Goal: Contribute content: Add original content to the website for others to see

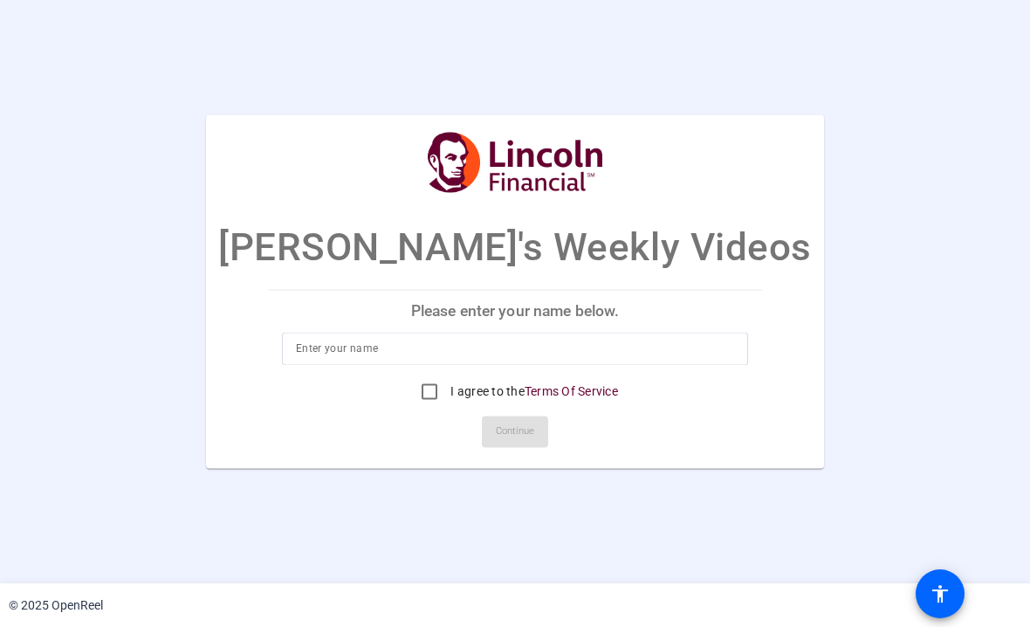
click at [694, 345] on input at bounding box center [515, 349] width 438 height 21
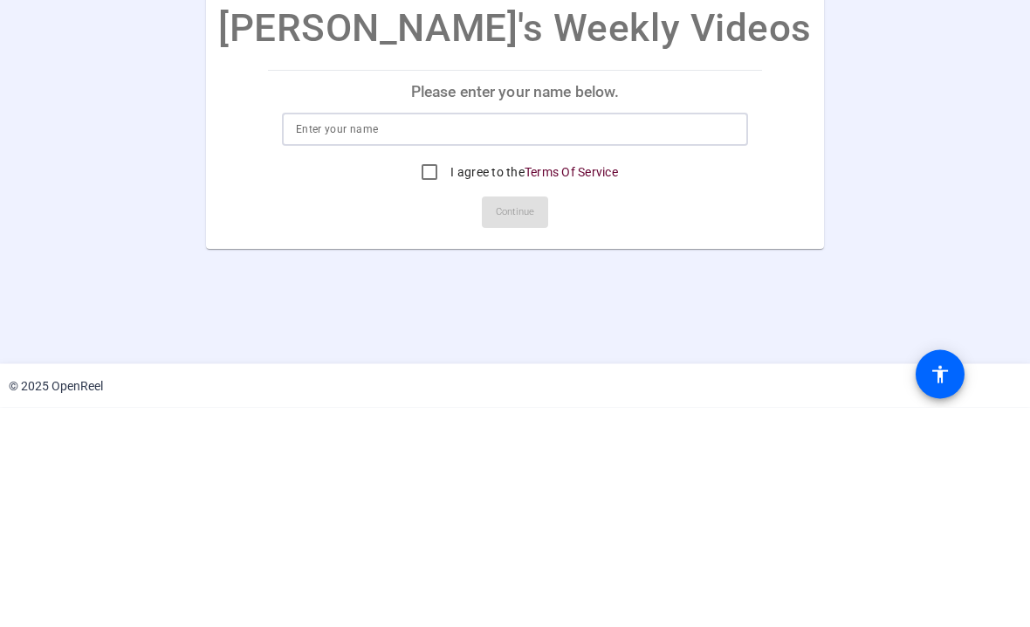
type input "Rob BuShea"
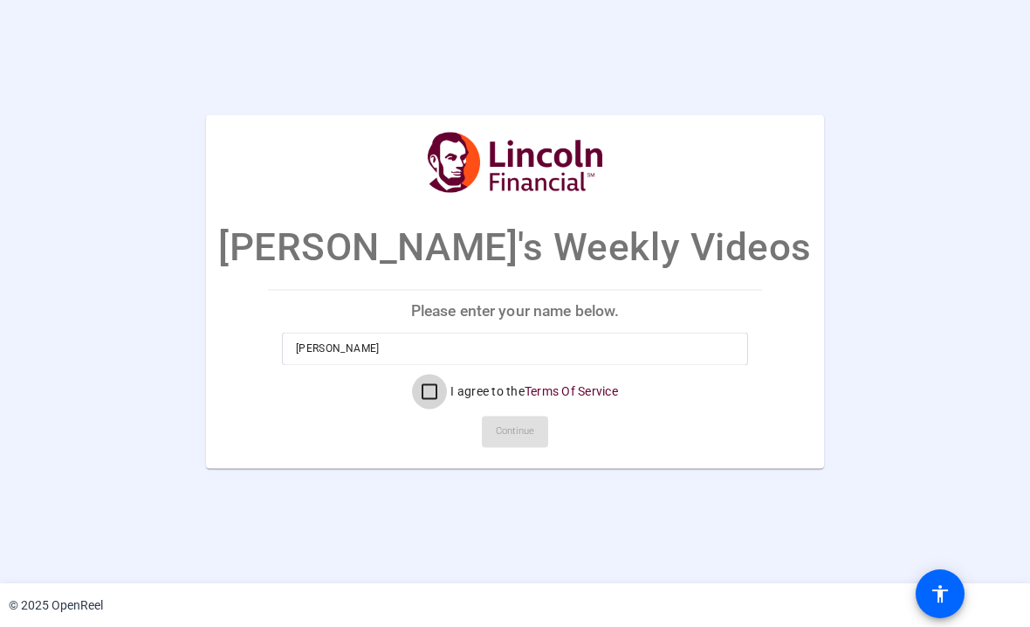
click at [425, 401] on input "I agree to the Terms Of Service" at bounding box center [429, 391] width 35 height 35
checkbox input "true"
click at [530, 442] on span "Continue" at bounding box center [515, 432] width 38 height 26
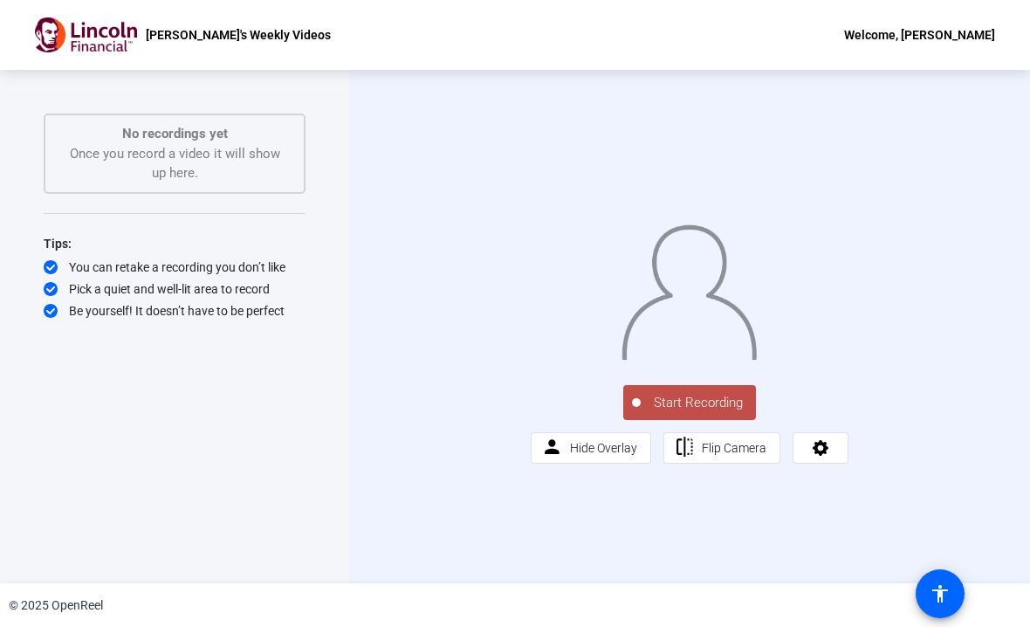
click at [1018, 608] on div "© 2025 OpenReel" at bounding box center [515, 605] width 1030 height 44
click at [12, 618] on div "© 2025 OpenReel" at bounding box center [515, 605] width 1030 height 44
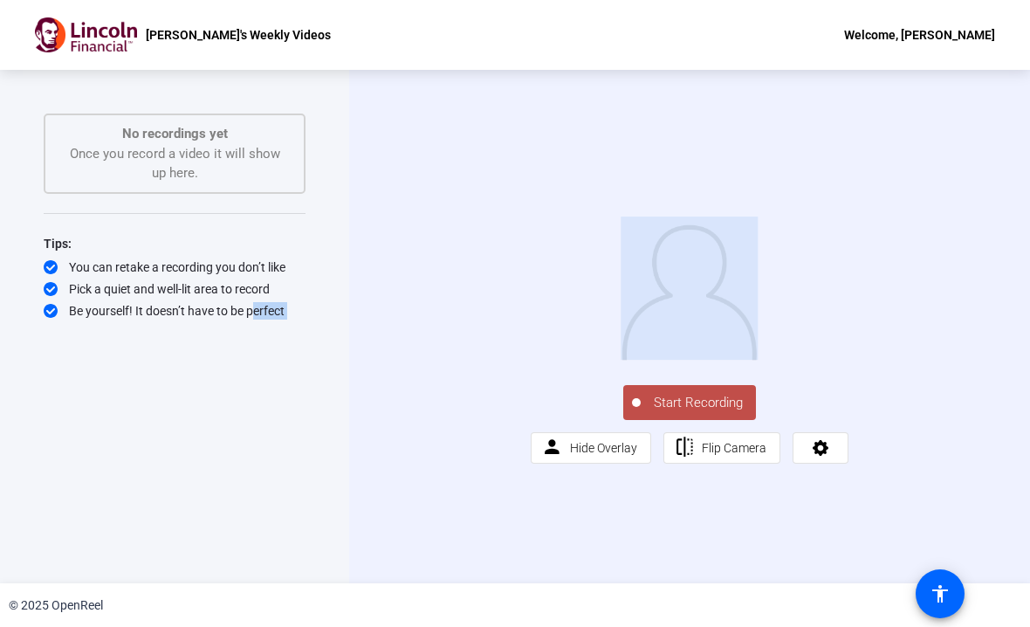
click at [49, 621] on div "© 2025 OpenReel" at bounding box center [515, 605] width 1030 height 44
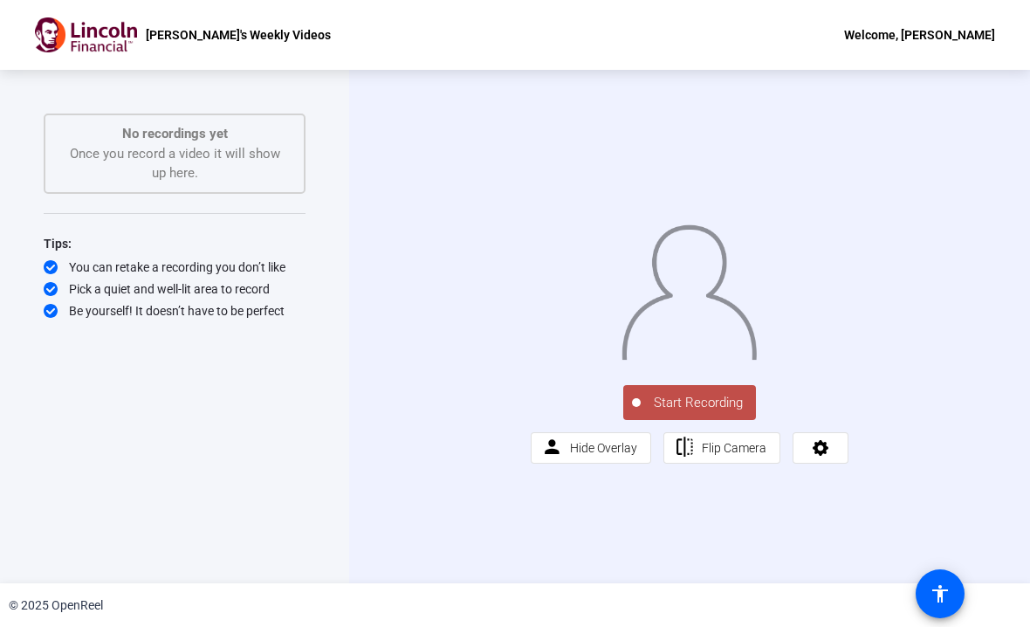
click at [711, 413] on span "Start Recording" at bounding box center [698, 403] width 115 height 20
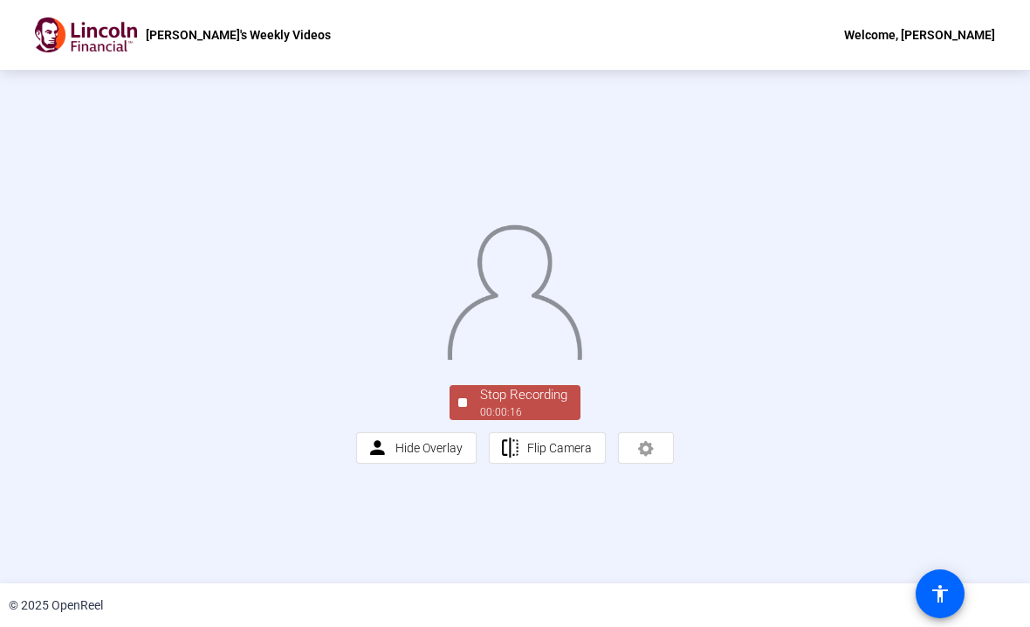
click at [549, 420] on div "00:00:16" at bounding box center [523, 412] width 87 height 16
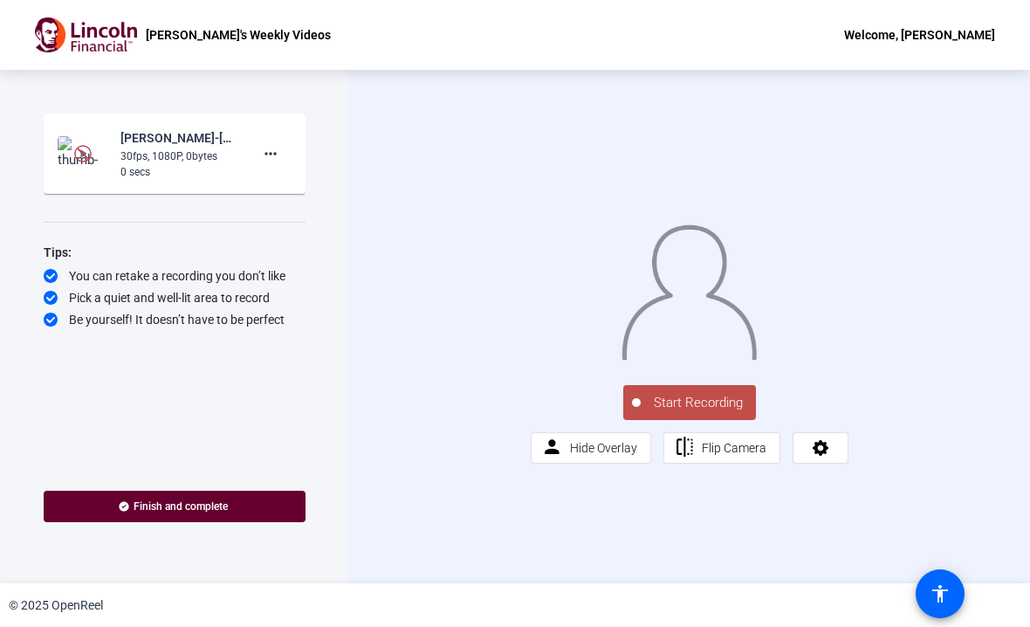
click at [714, 413] on span "Start Recording" at bounding box center [698, 403] width 115 height 20
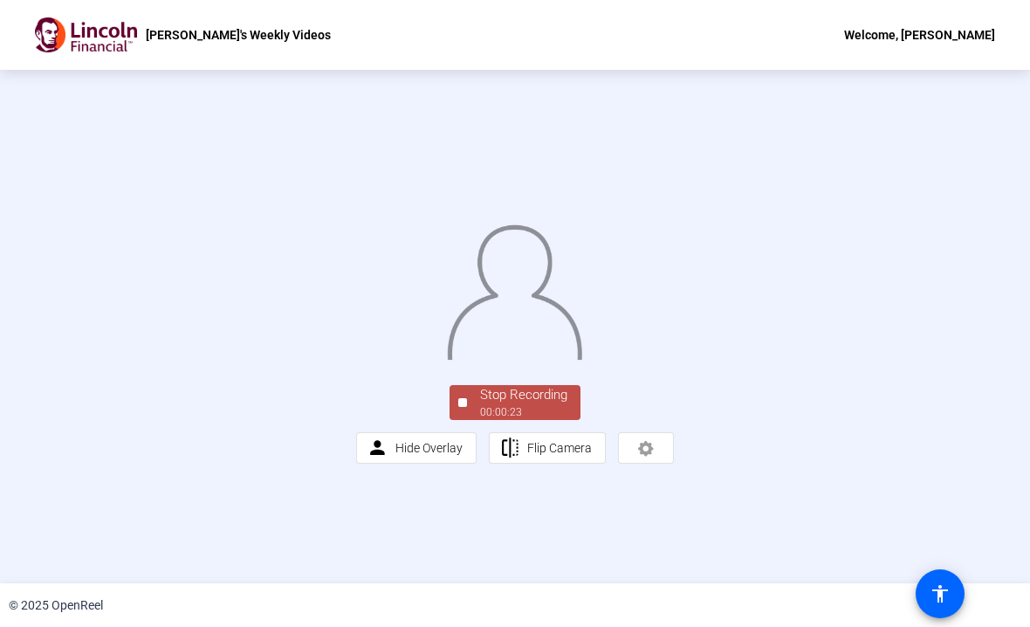
click at [548, 420] on div "00:00:23" at bounding box center [523, 412] width 87 height 16
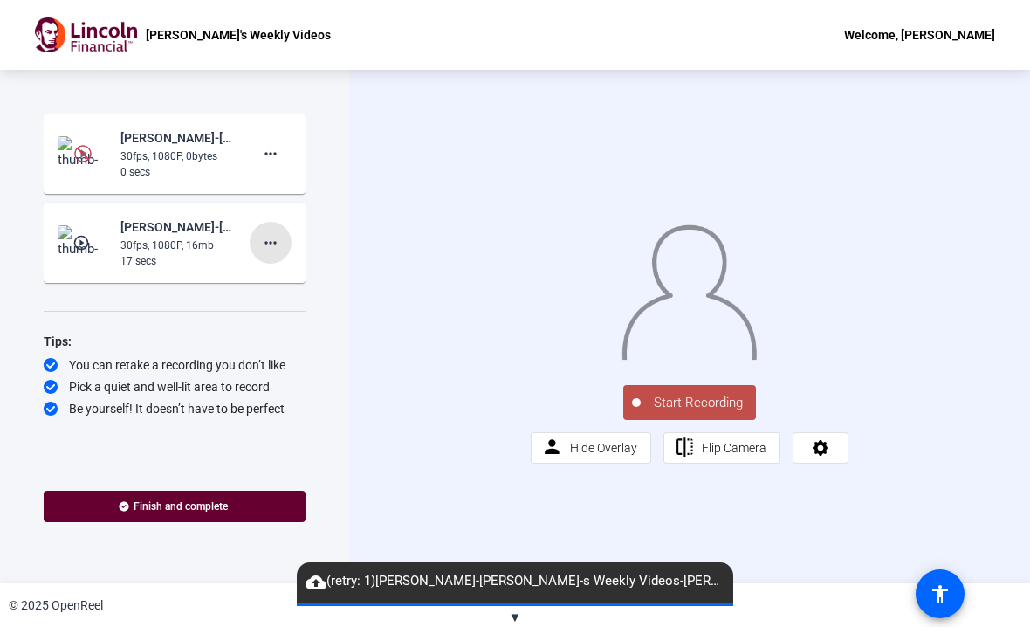
click at [283, 239] on span at bounding box center [271, 243] width 42 height 42
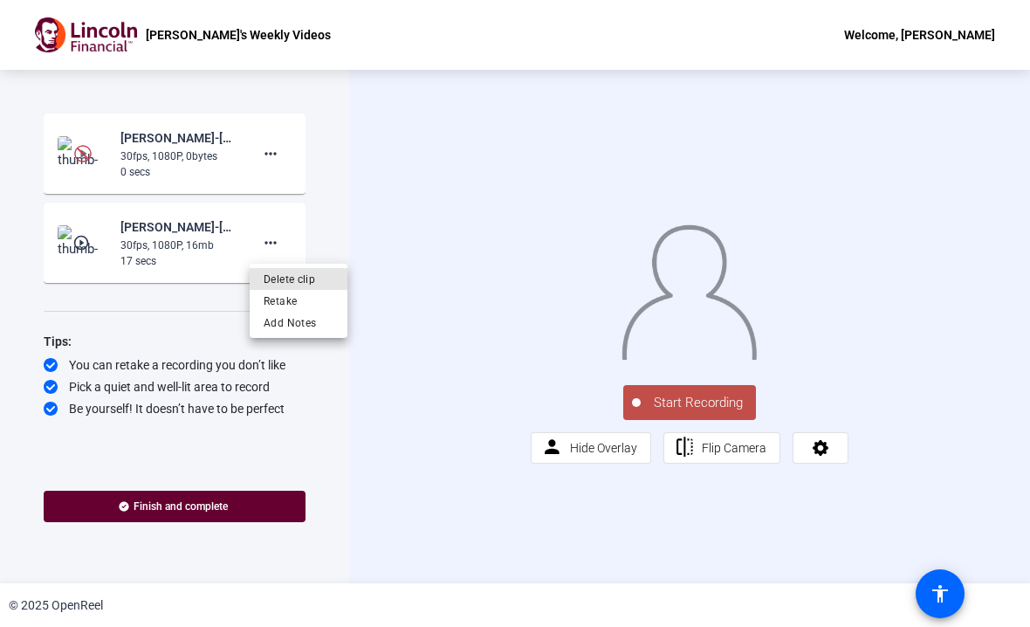
click at [316, 278] on span "Delete clip" at bounding box center [299, 279] width 70 height 21
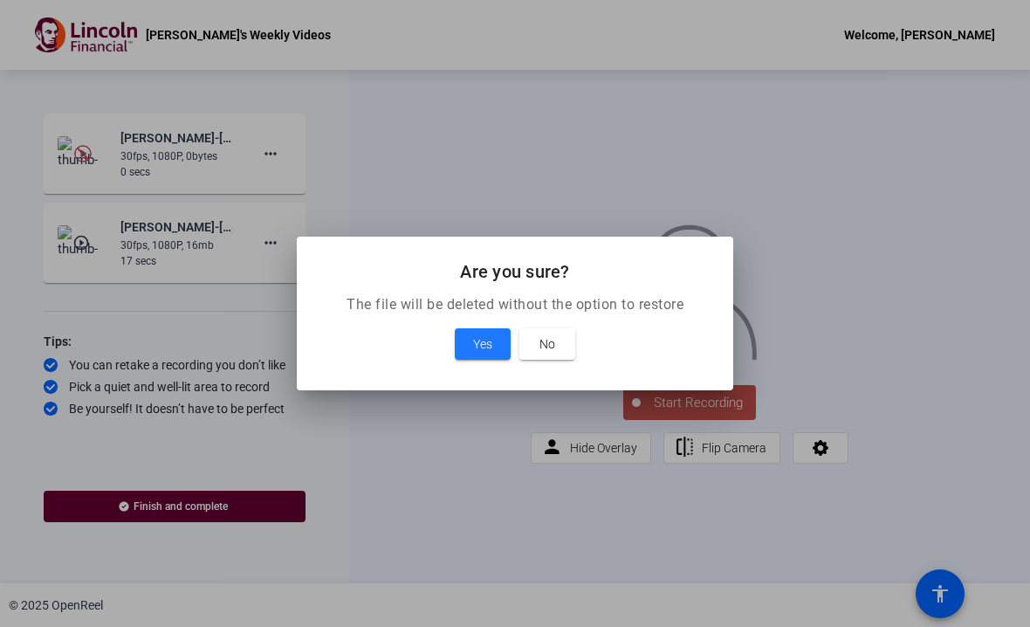
click at [481, 344] on span "Yes" at bounding box center [482, 343] width 19 height 21
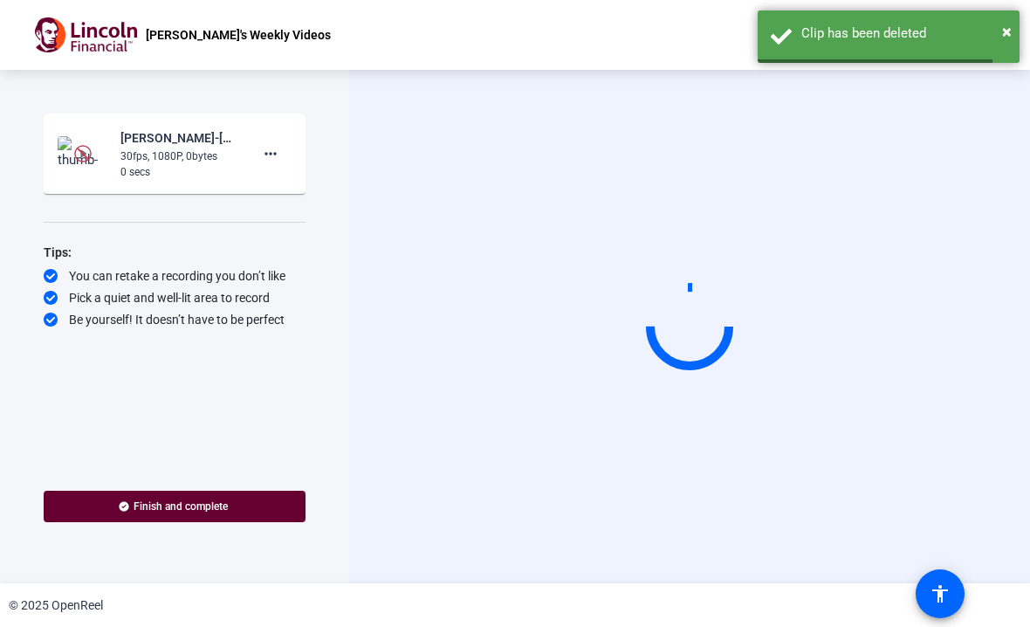
click at [267, 150] on mat-icon "more_horiz" at bounding box center [270, 153] width 21 height 21
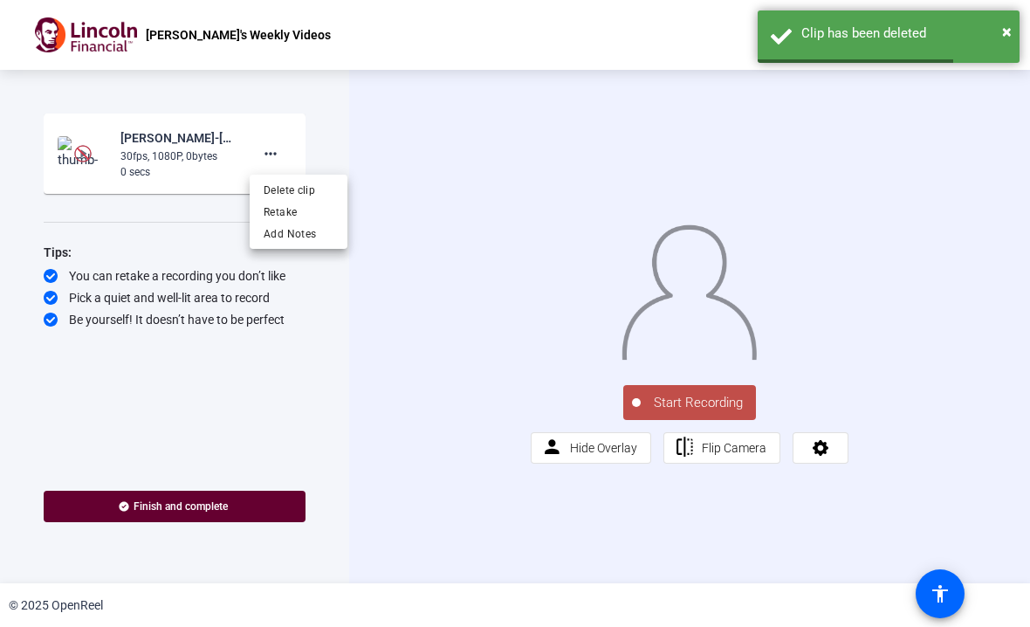
click at [332, 195] on span "Delete clip" at bounding box center [299, 190] width 70 height 21
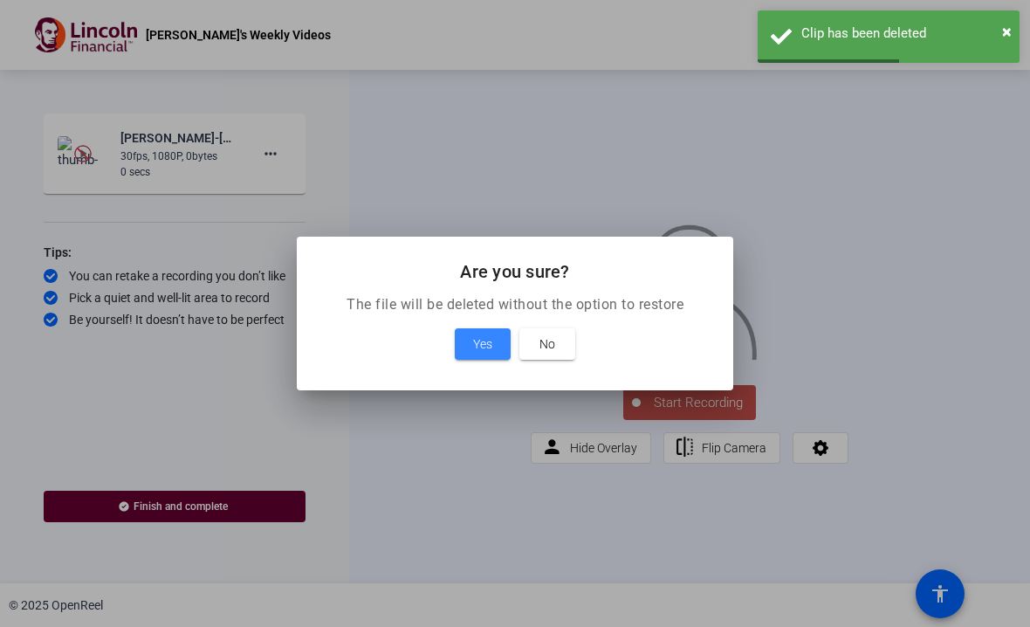
click at [470, 334] on span at bounding box center [483, 344] width 56 height 42
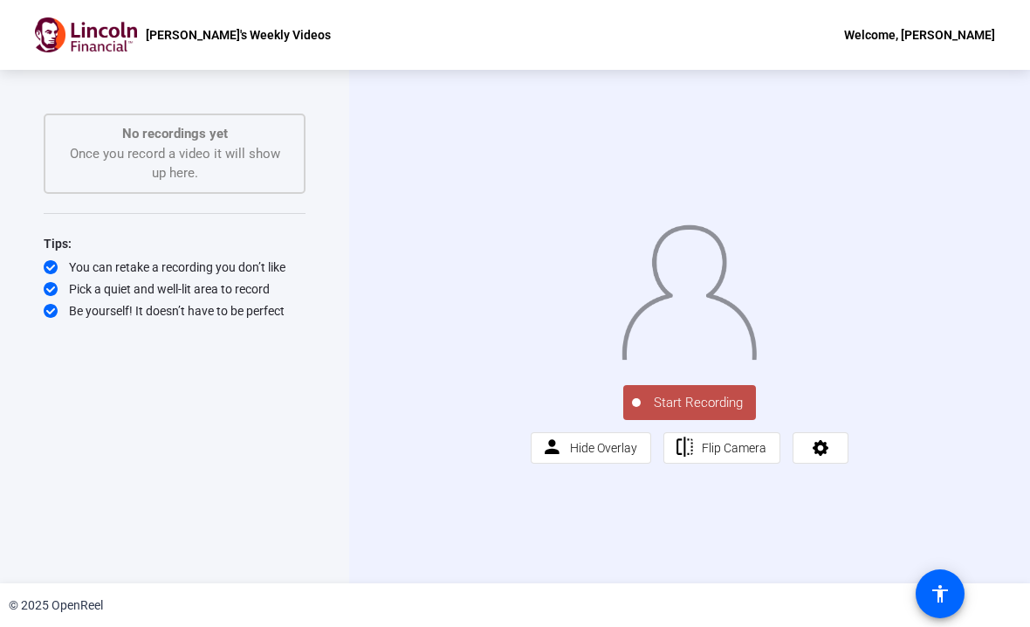
click at [723, 413] on span "Start Recording" at bounding box center [698, 403] width 115 height 20
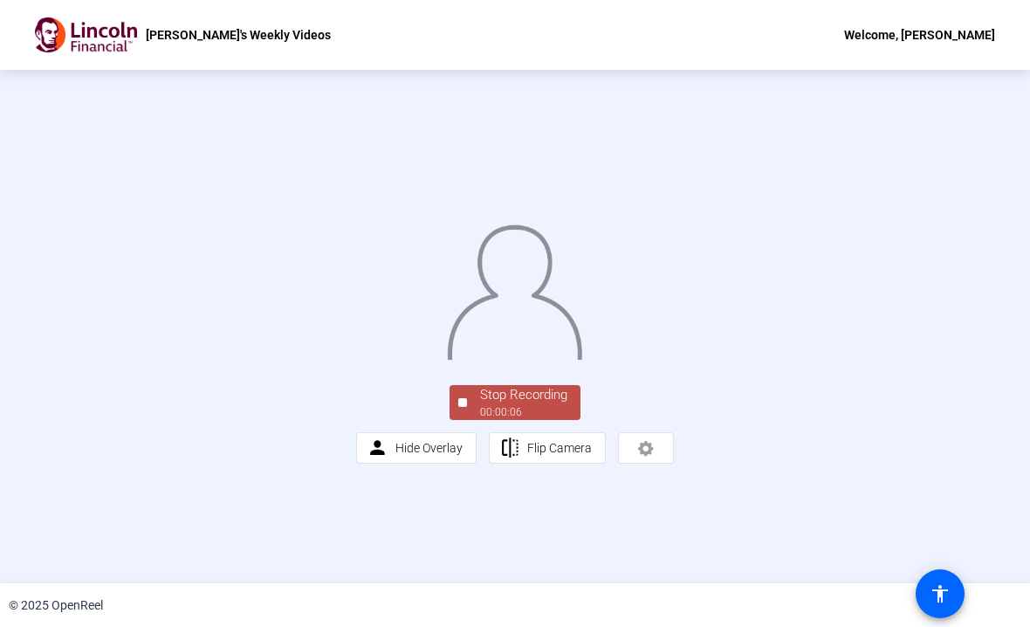
click at [546, 463] on div "Stop Recording 00:00:06 person Hide Overlay flip Flip Camera" at bounding box center [515, 326] width 318 height 274
click at [544, 420] on div "00:00:06" at bounding box center [523, 412] width 87 height 16
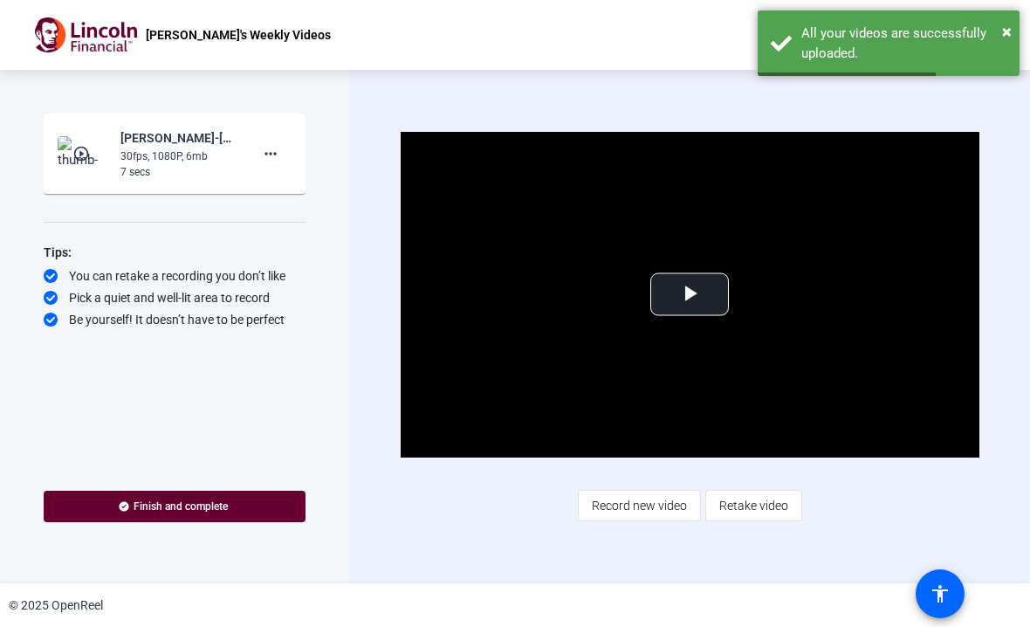
click at [274, 168] on span at bounding box center [271, 154] width 42 height 42
click at [315, 186] on span "Delete clip" at bounding box center [299, 190] width 70 height 21
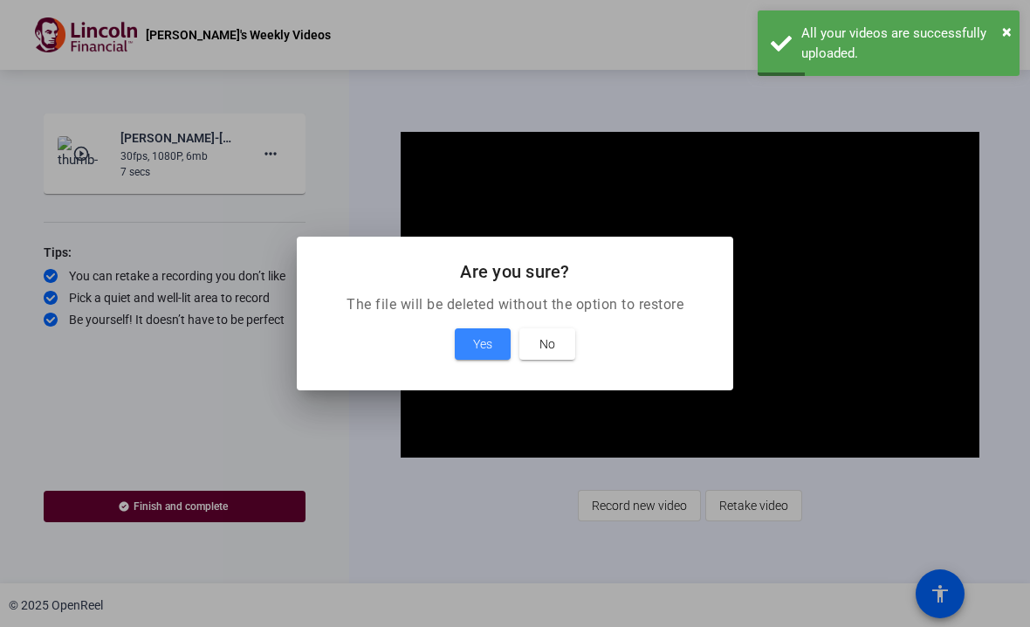
click at [476, 350] on span "Yes" at bounding box center [482, 343] width 19 height 21
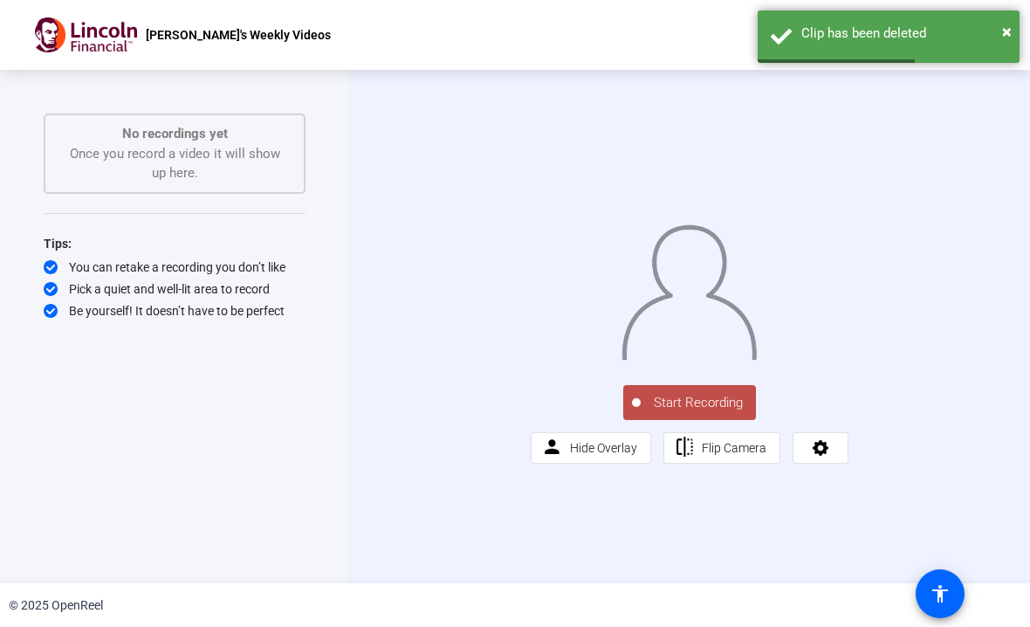
click at [723, 413] on span "Start Recording" at bounding box center [698, 403] width 115 height 20
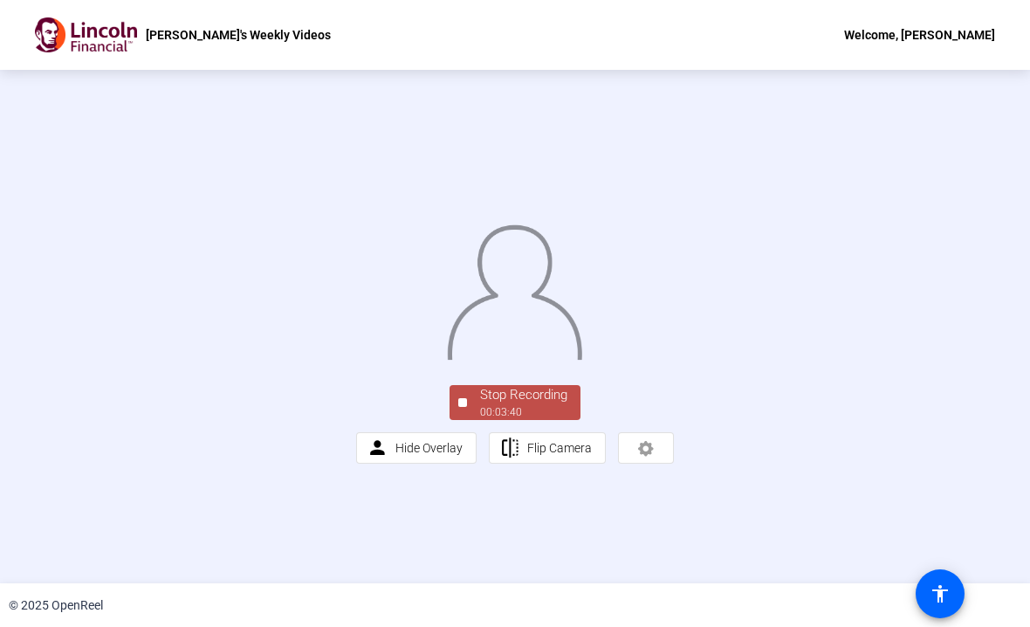
click at [552, 405] on div "Stop Recording" at bounding box center [523, 395] width 87 height 20
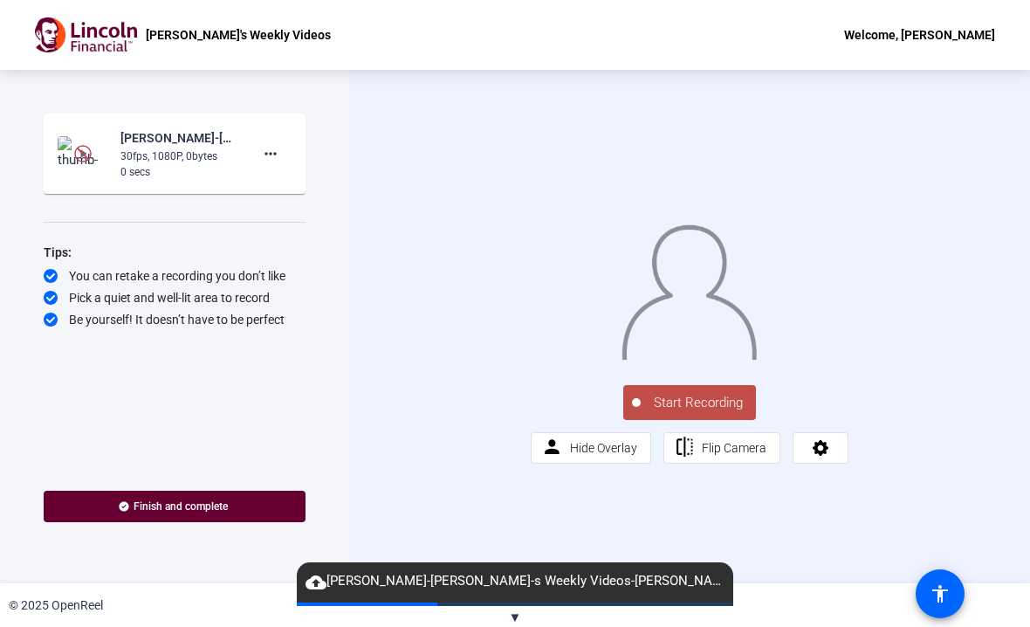
click at [702, 413] on span "Start Recording" at bounding box center [698, 403] width 115 height 20
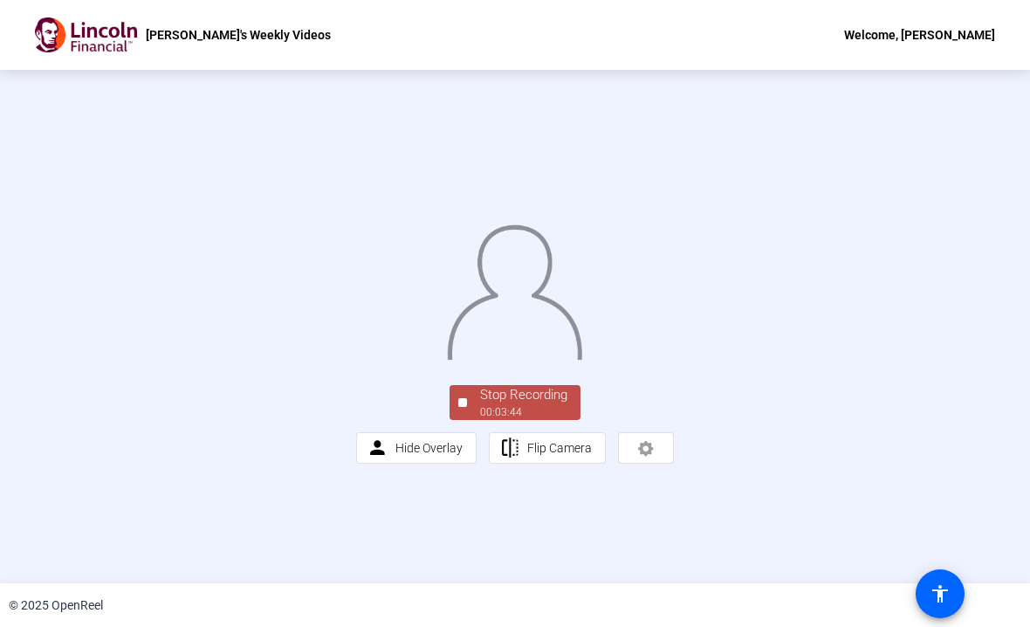
click at [523, 420] on div "00:03:44" at bounding box center [523, 412] width 87 height 16
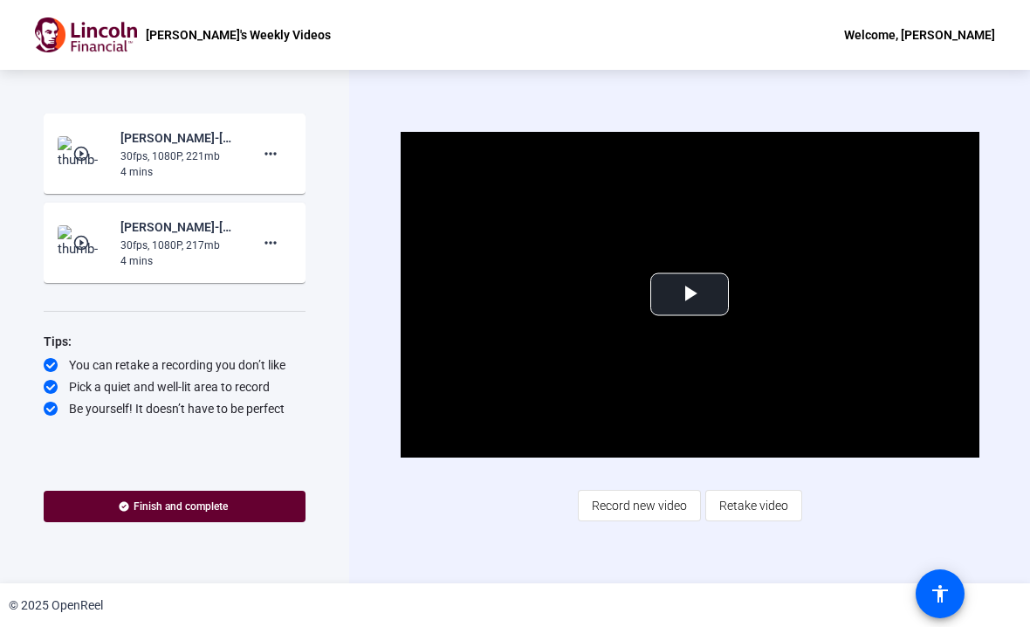
click at [128, 240] on div "30fps, 1080P, 217mb" at bounding box center [178, 245] width 117 height 16
click at [155, 150] on div "30fps, 1080P, 221mb" at bounding box center [178, 156] width 117 height 16
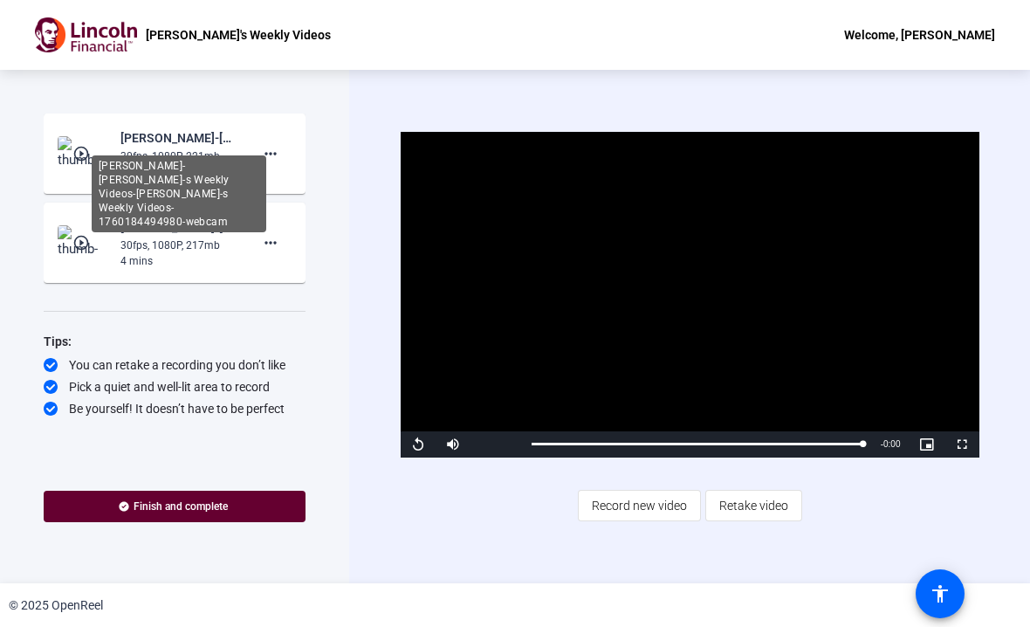
click at [201, 147] on div "[PERSON_NAME]-[PERSON_NAME]-s Weekly Videos-[PERSON_NAME]-s Weekly Videos-17601…" at bounding box center [178, 137] width 117 height 21
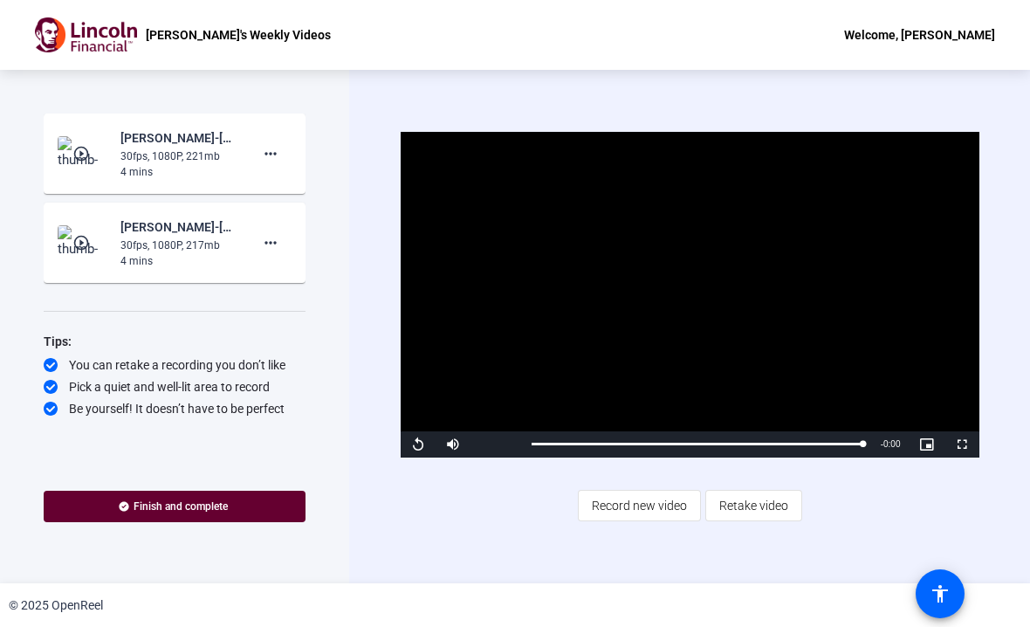
click at [192, 258] on div "4 mins" at bounding box center [178, 261] width 117 height 16
click at [170, 266] on div "4 mins" at bounding box center [178, 261] width 117 height 16
click at [201, 536] on div "Start Recording play_circle_outline [PERSON_NAME]-[PERSON_NAME]-s Weekly Videos…" at bounding box center [175, 326] width 262 height 426
click at [162, 156] on div "30fps, 1080P, 221mb" at bounding box center [178, 156] width 117 height 16
click at [284, 154] on span at bounding box center [271, 154] width 42 height 42
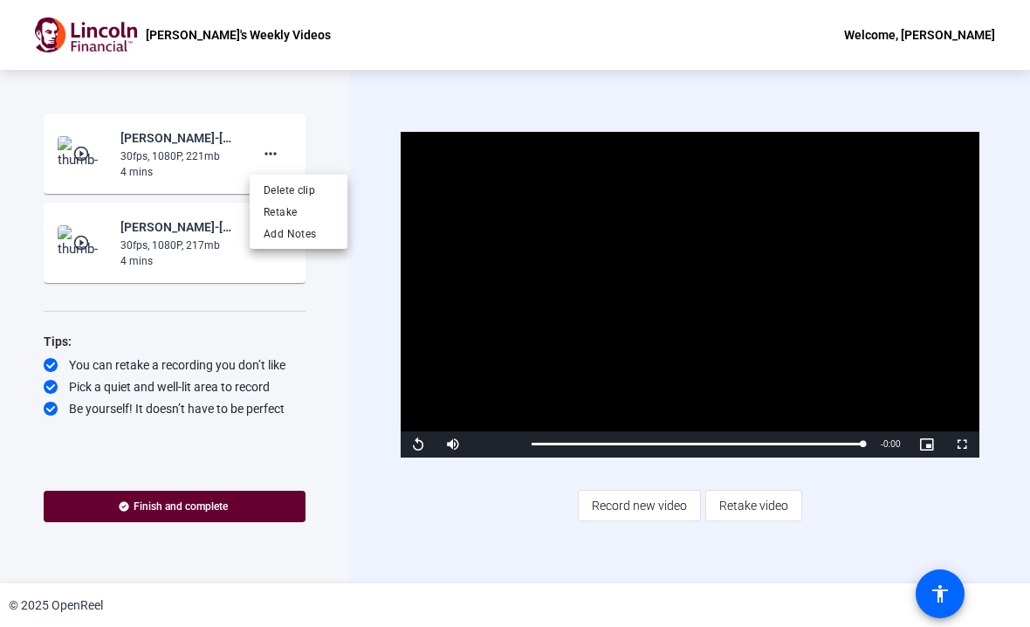
click at [164, 250] on div at bounding box center [515, 313] width 1030 height 627
click at [264, 250] on mat-icon "more_horiz" at bounding box center [270, 242] width 21 height 21
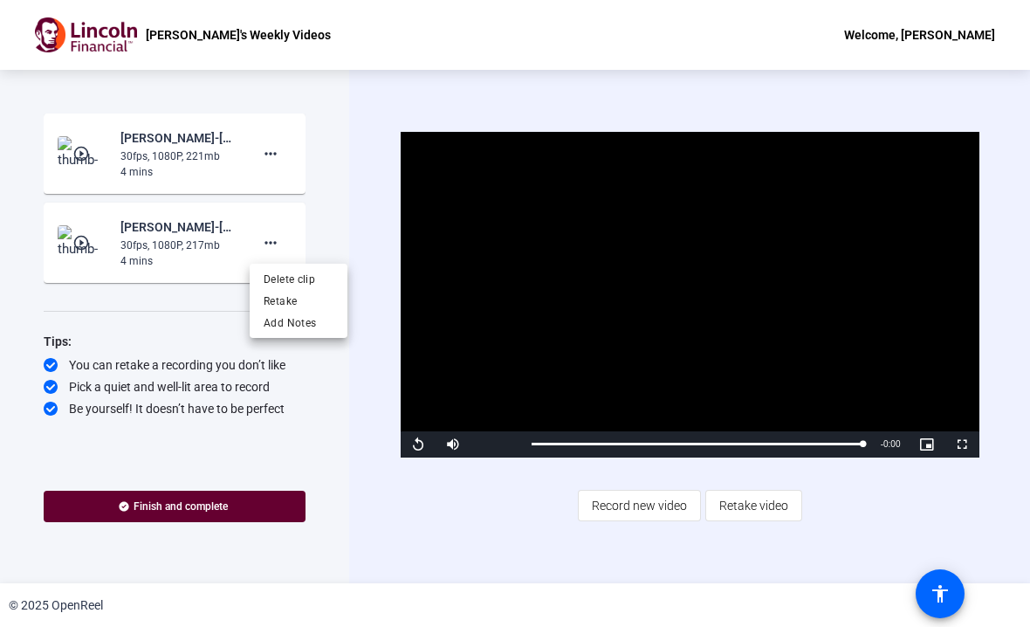
click at [312, 402] on div at bounding box center [515, 313] width 1030 height 627
click at [98, 153] on img at bounding box center [83, 153] width 51 height 35
click at [868, 445] on div "Loaded : 100.00%" at bounding box center [697, 444] width 349 height 26
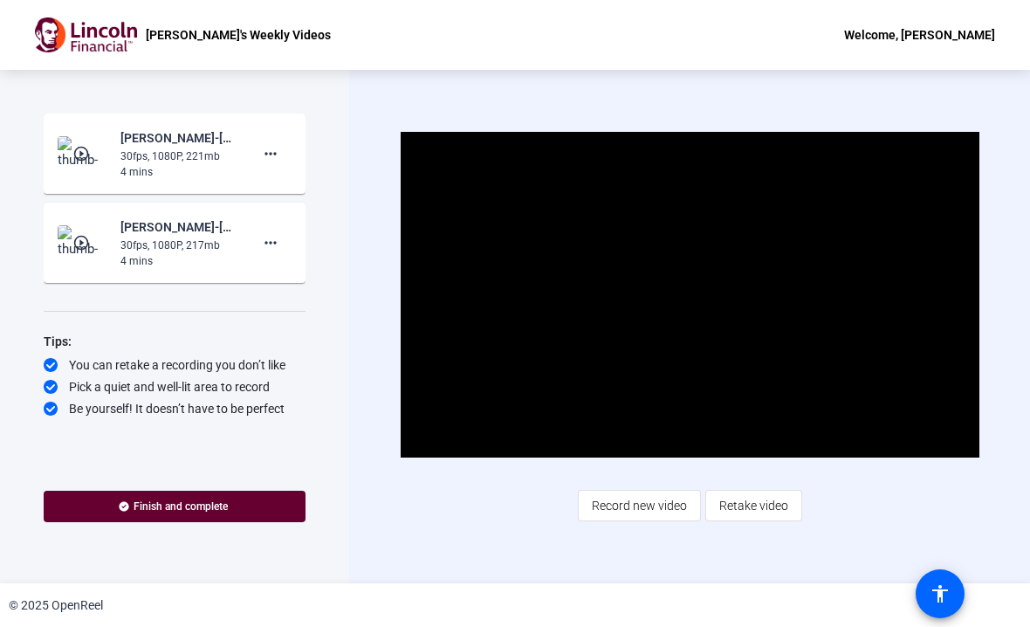
click at [154, 244] on div "30fps, 1080P, 217mb" at bounding box center [178, 245] width 117 height 16
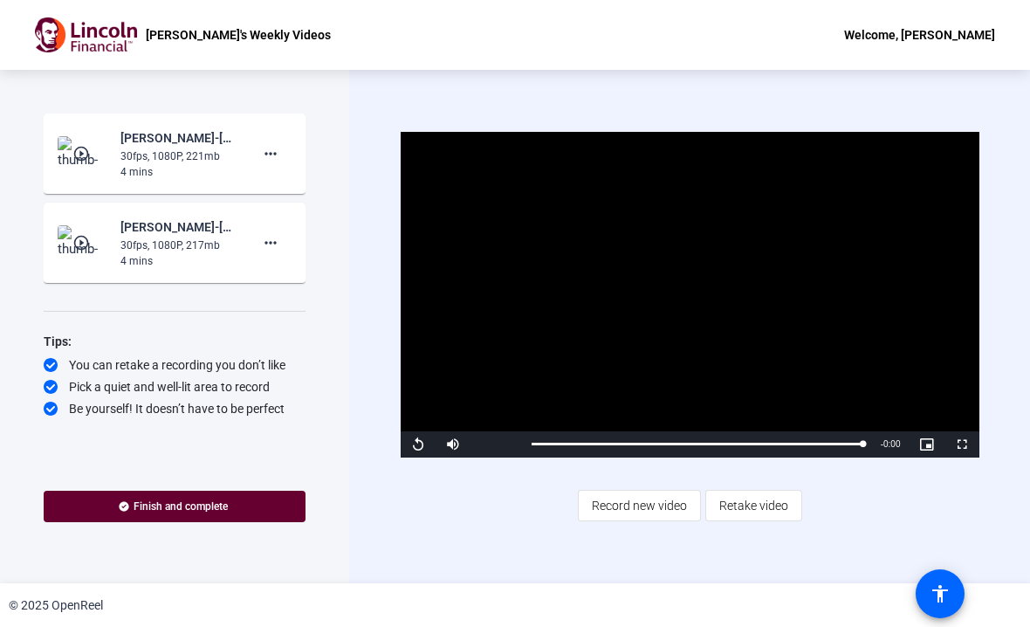
click at [88, 241] on mat-icon "play_circle_outline" at bounding box center [82, 242] width 21 height 17
click at [260, 243] on mat-icon "more_horiz" at bounding box center [270, 242] width 21 height 21
click at [351, 237] on div at bounding box center [515, 313] width 1030 height 627
click at [70, 154] on img at bounding box center [83, 153] width 51 height 35
click at [833, 444] on div "Progress Bar" at bounding box center [694, 443] width 326 height 3
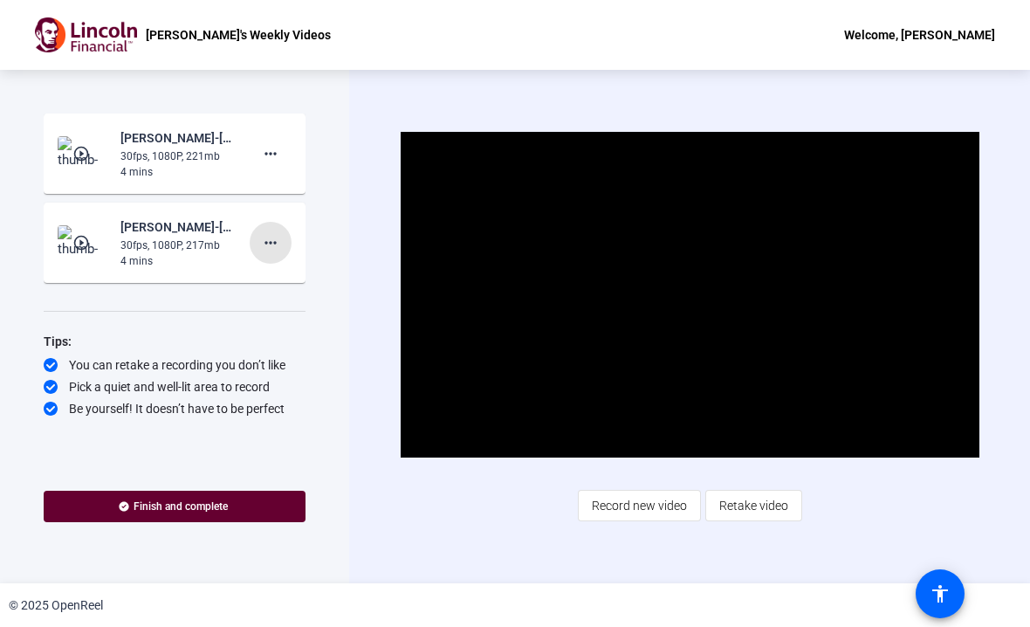
click at [271, 248] on mat-icon "more_horiz" at bounding box center [270, 242] width 21 height 21
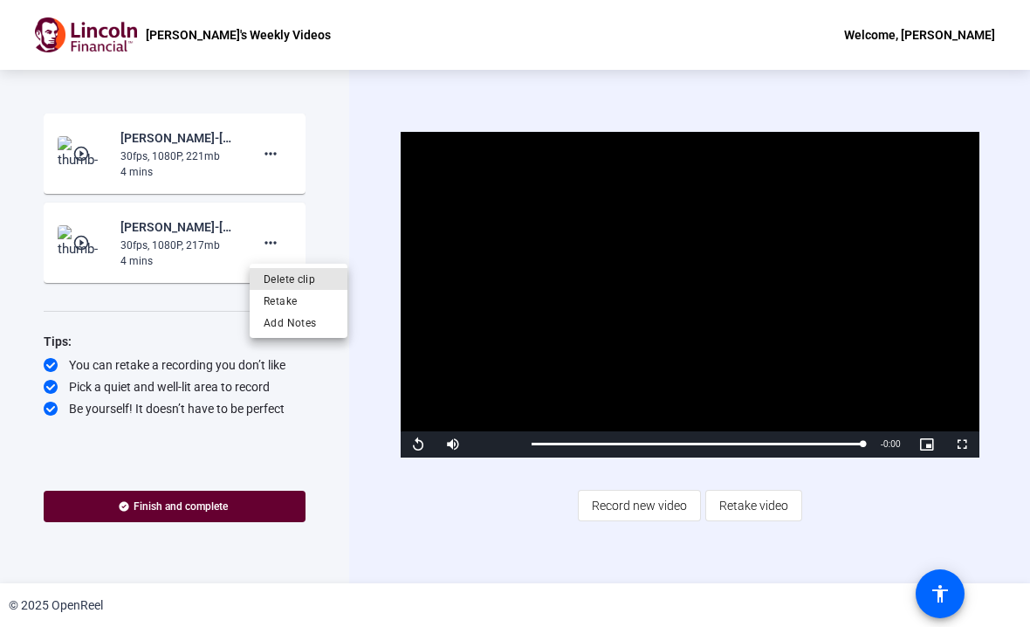
click at [316, 279] on span "Delete clip" at bounding box center [299, 279] width 70 height 21
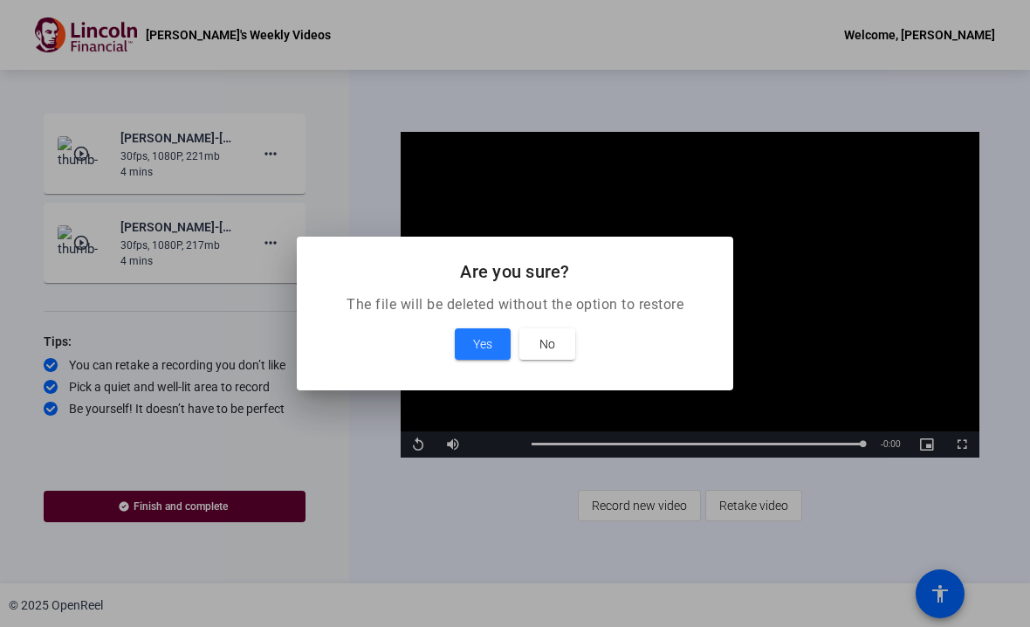
click at [485, 346] on span "Yes" at bounding box center [482, 343] width 19 height 21
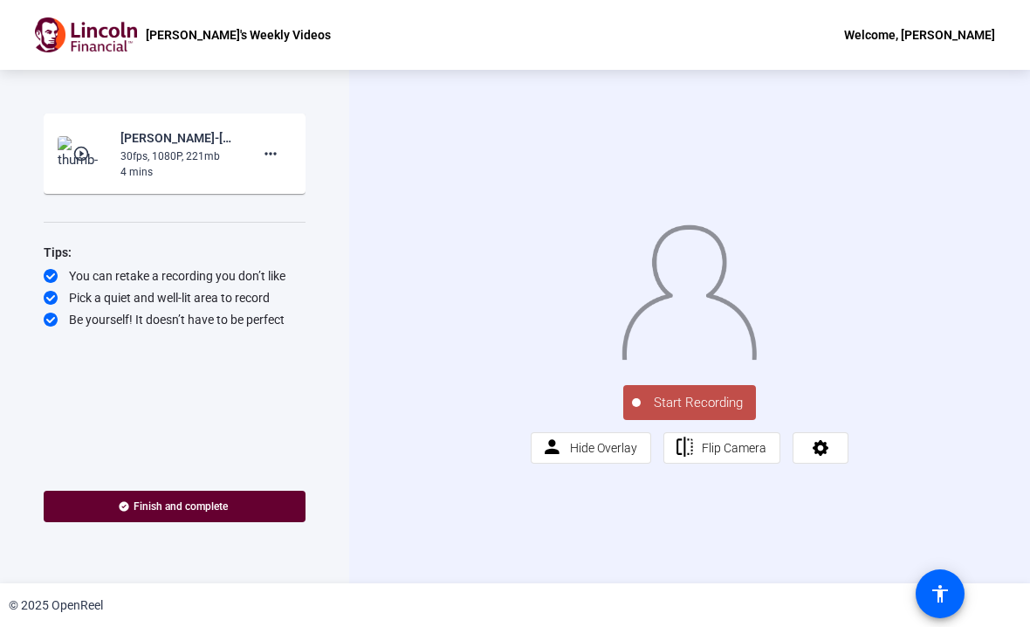
click at [100, 154] on img at bounding box center [83, 153] width 51 height 35
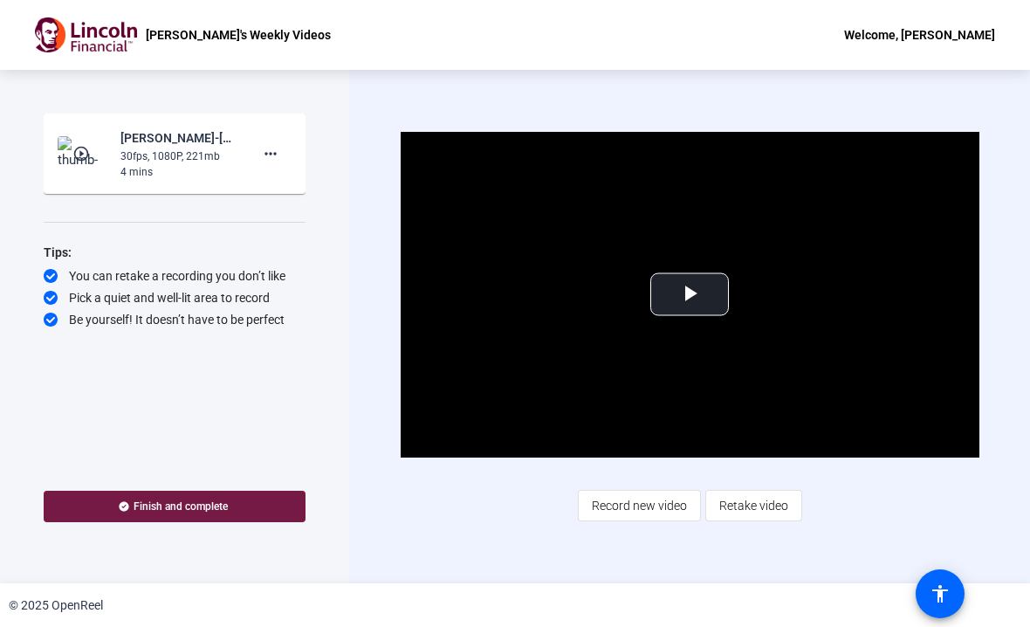
click at [221, 498] on span at bounding box center [175, 506] width 262 height 42
